Goal: Find specific page/section: Find specific page/section

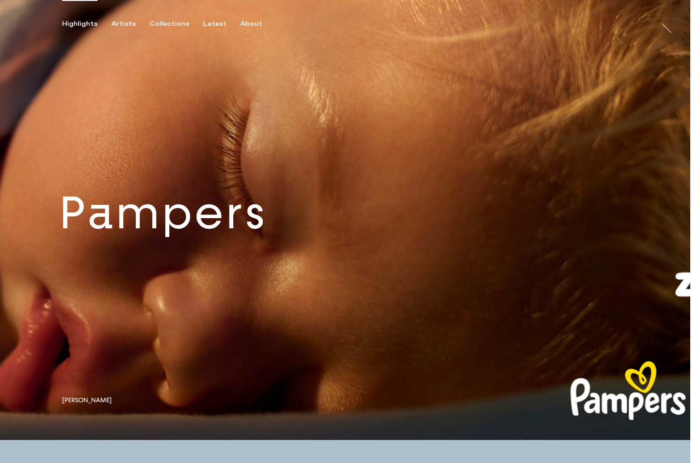
click at [292, 272] on link at bounding box center [345, 220] width 691 height 440
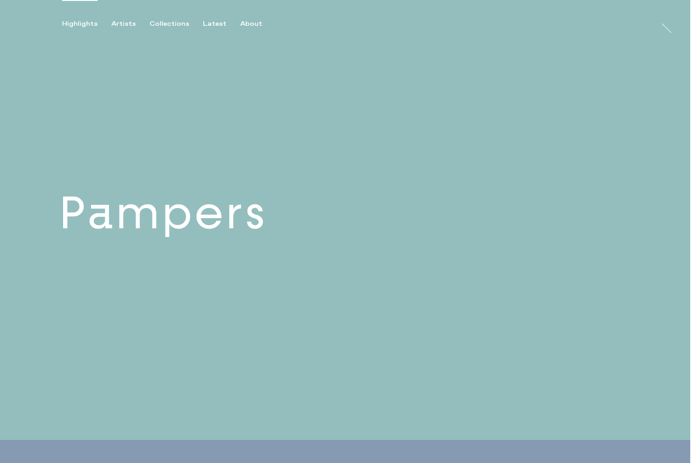
click at [295, 251] on link at bounding box center [345, 220] width 691 height 440
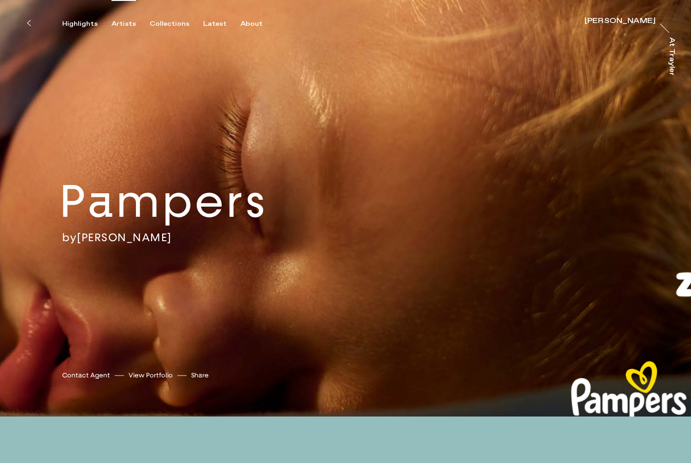
click at [119, 25] on div "Artists" at bounding box center [123, 24] width 24 height 8
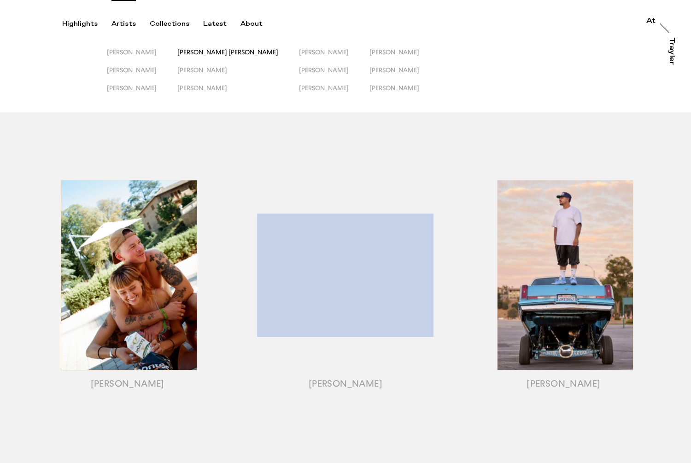
click at [229, 55] on span "[PERSON_NAME] [PERSON_NAME]" at bounding box center [227, 51] width 101 height 7
